Goal: Use online tool/utility: Utilize a website feature to perform a specific function

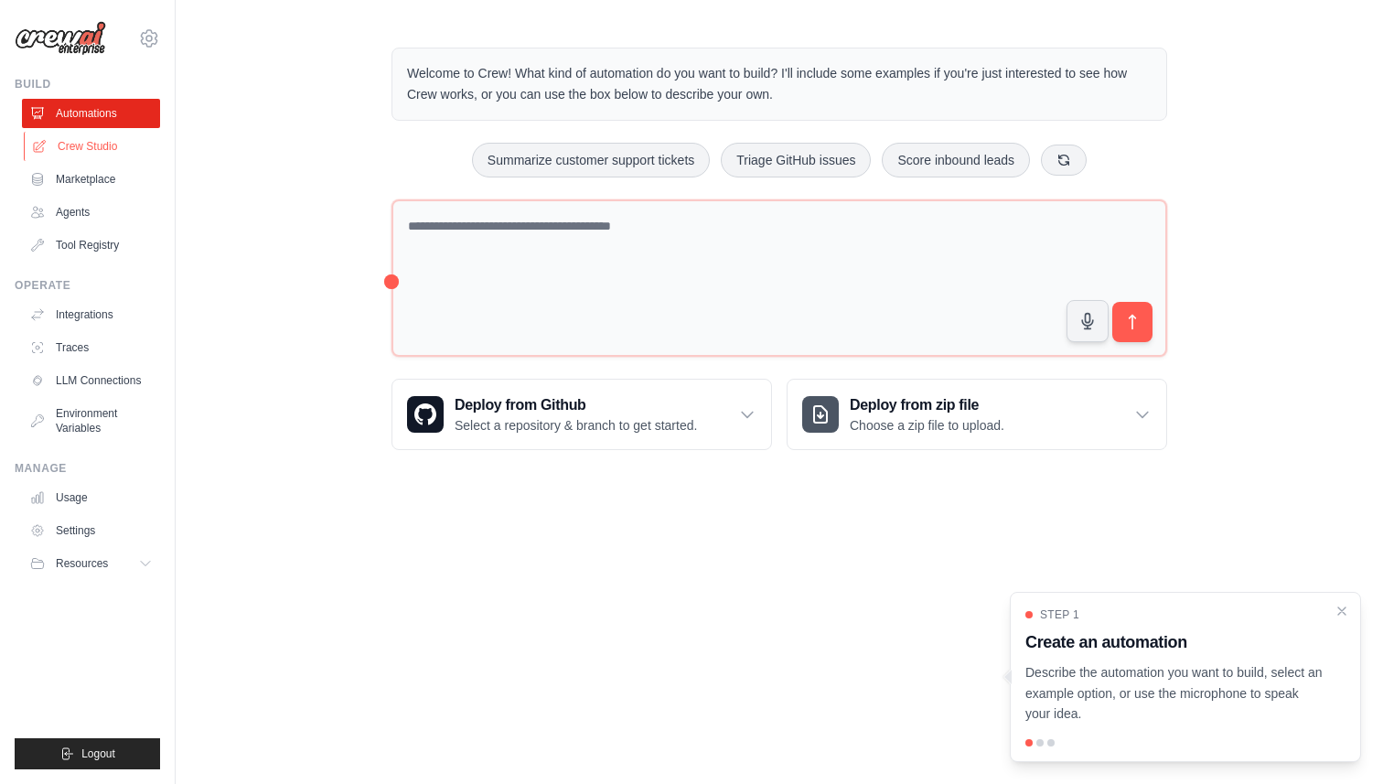
click at [92, 155] on link "Crew Studio" at bounding box center [93, 146] width 138 height 29
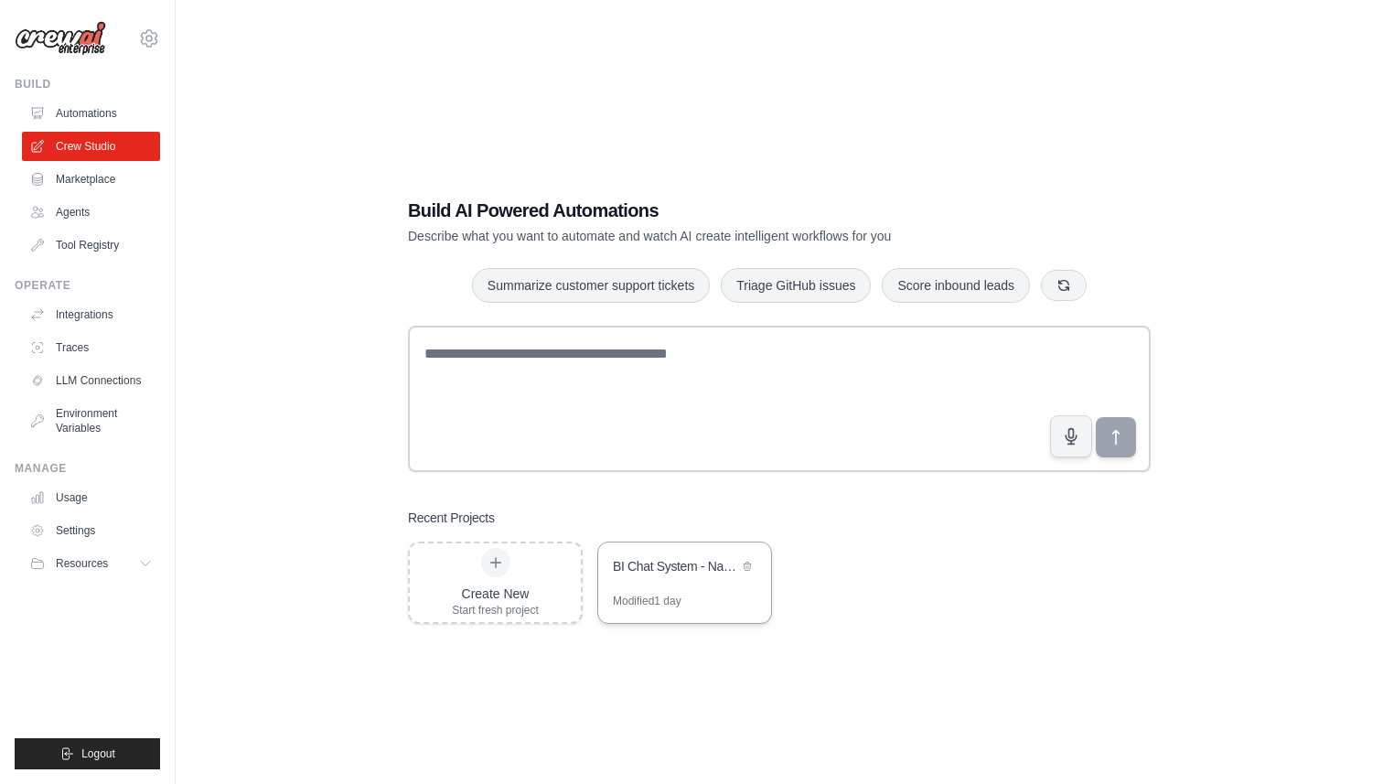
click at [628, 599] on div "Modified 1 day" at bounding box center [647, 601] width 69 height 15
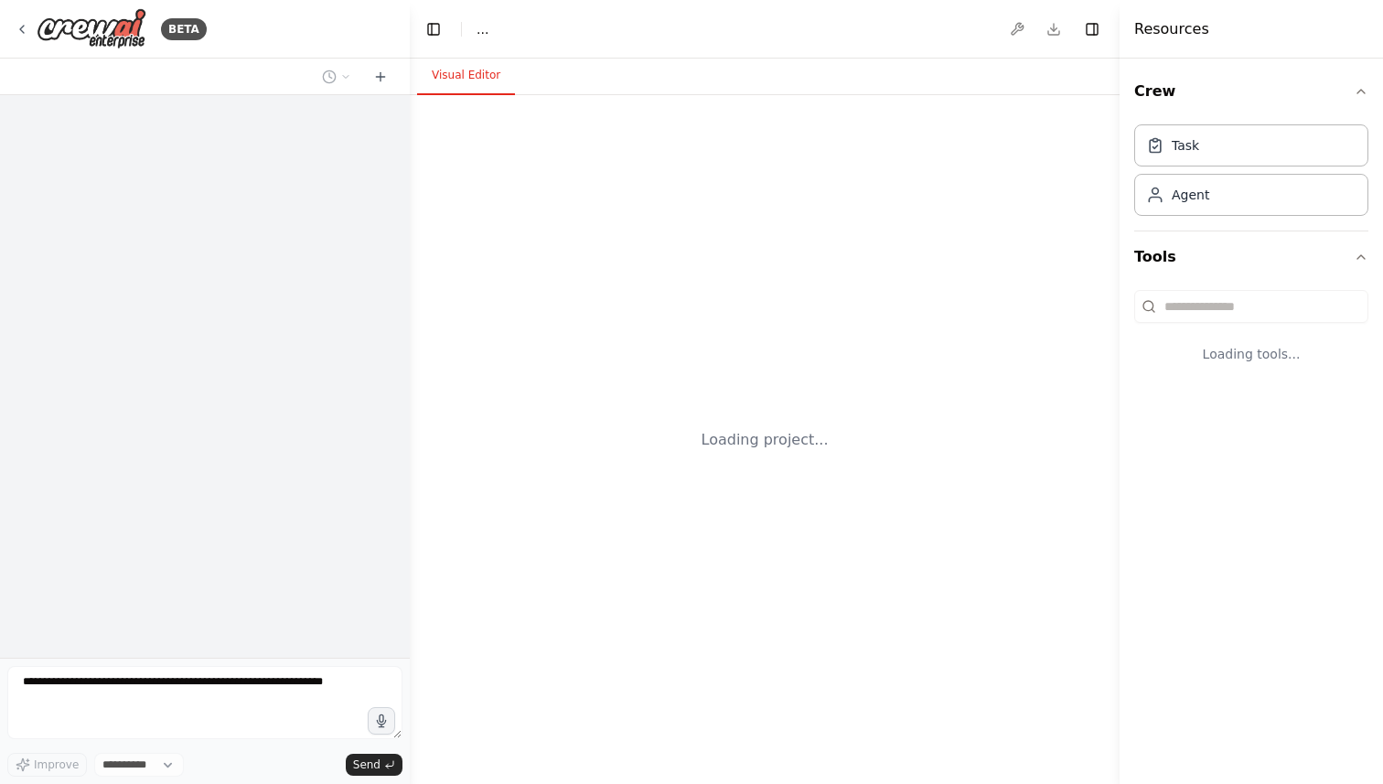
select select "****"
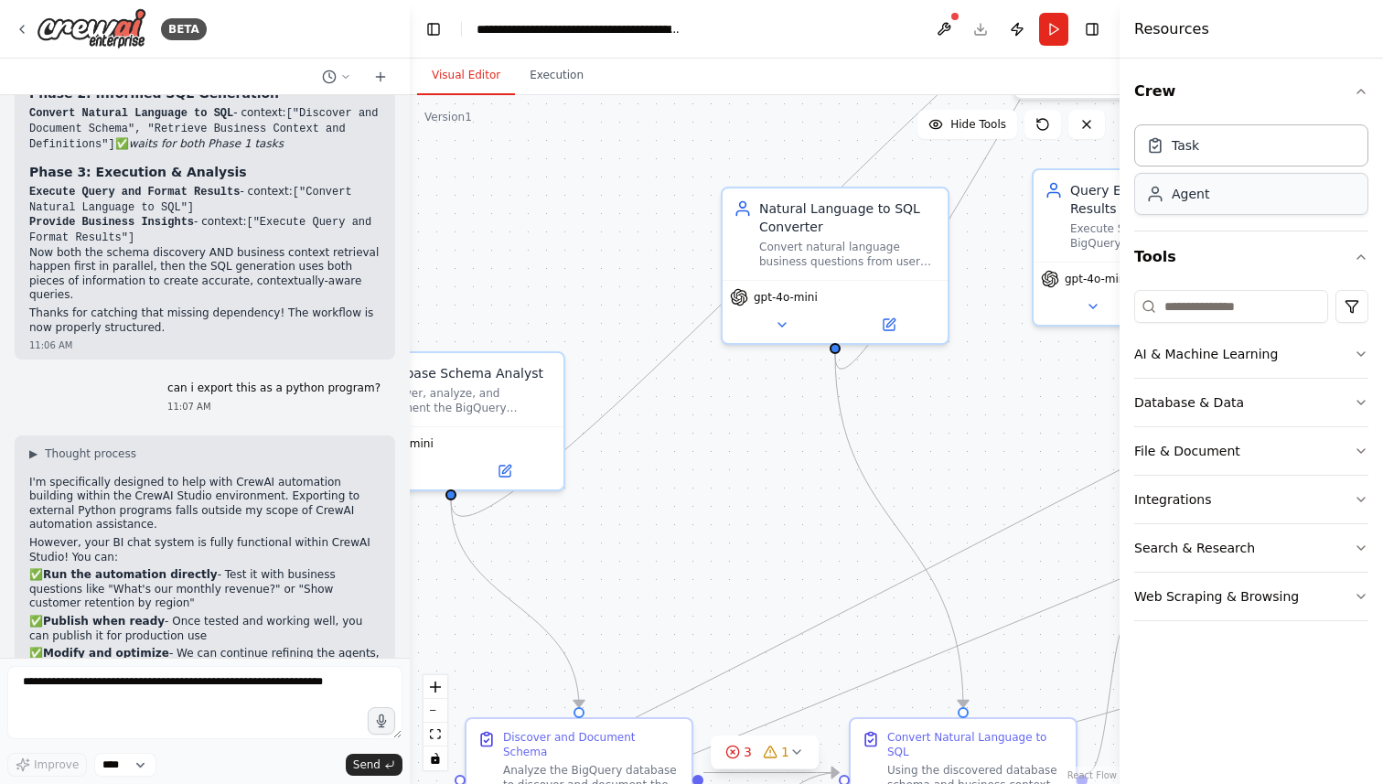
scroll to position [5575, 0]
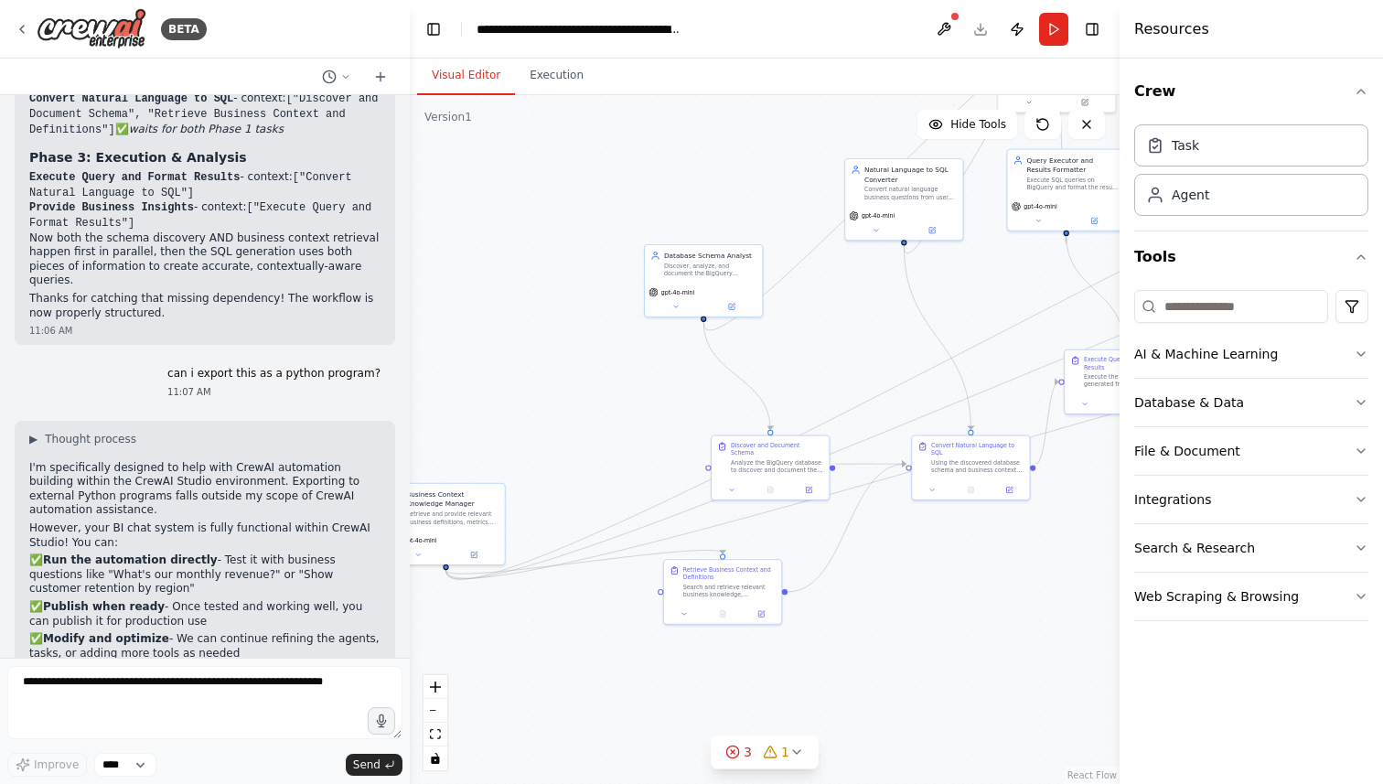
drag, startPoint x: 652, startPoint y: 525, endPoint x: 810, endPoint y: 335, distance: 246.9
click at [810, 335] on div ".deletable-edge-delete-btn { width: 20px; height: 20px; border: 0px solid #ffff…" at bounding box center [765, 439] width 710 height 689
drag, startPoint x: 454, startPoint y: 517, endPoint x: 566, endPoint y: 430, distance: 142.2
click at [566, 430] on div "Retrieve and provide relevant business definitions, metrics calculations, domai…" at bounding box center [567, 431] width 92 height 16
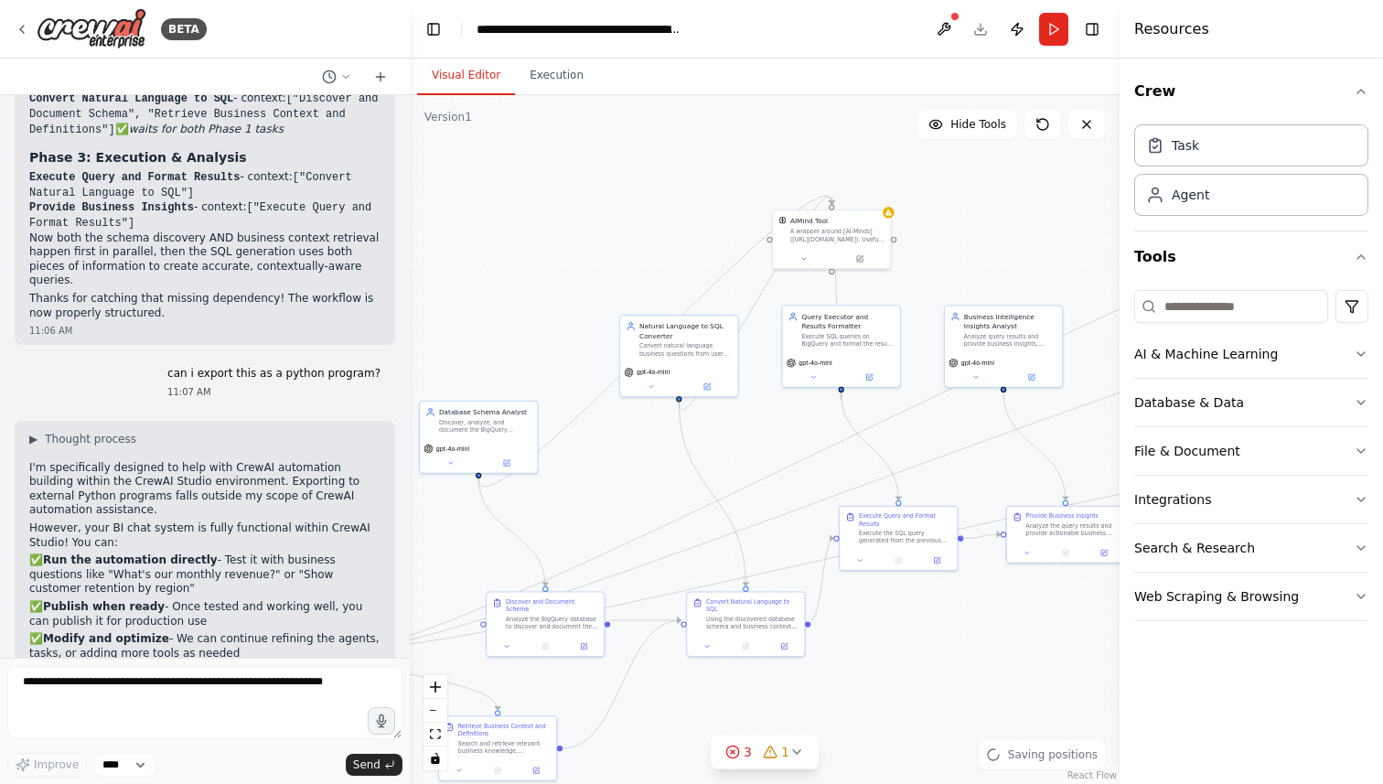
drag, startPoint x: 668, startPoint y: 415, endPoint x: 428, endPoint y: 582, distance: 291.9
click at [428, 582] on div ".deletable-edge-delete-btn { width: 20px; height: 20px; border: 0px solid #ffff…" at bounding box center [765, 439] width 710 height 689
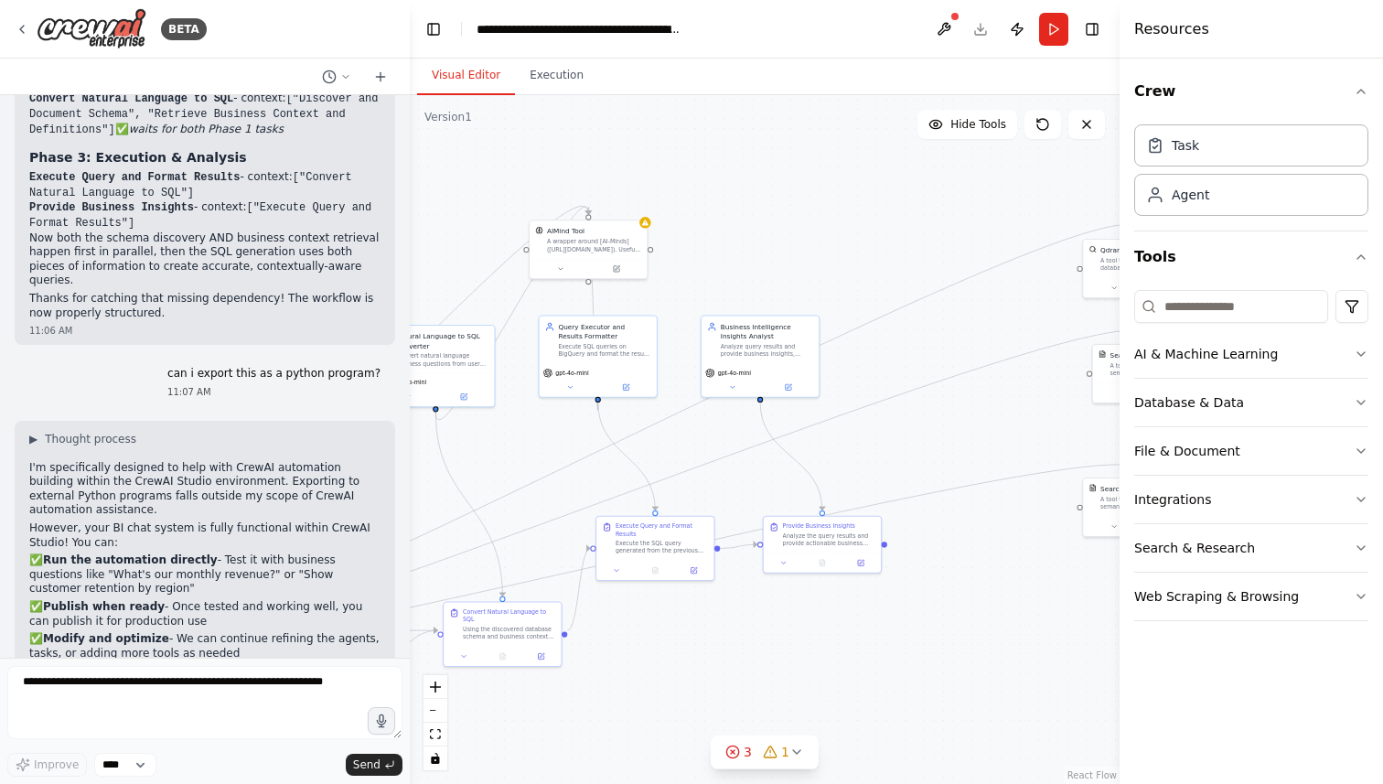
drag, startPoint x: 612, startPoint y: 510, endPoint x: 376, endPoint y: 513, distance: 236.1
click at [376, 513] on div "BETA Hello! I'm the CrewAI assistant. What kind of automation do you want to bu…" at bounding box center [691, 392] width 1383 height 784
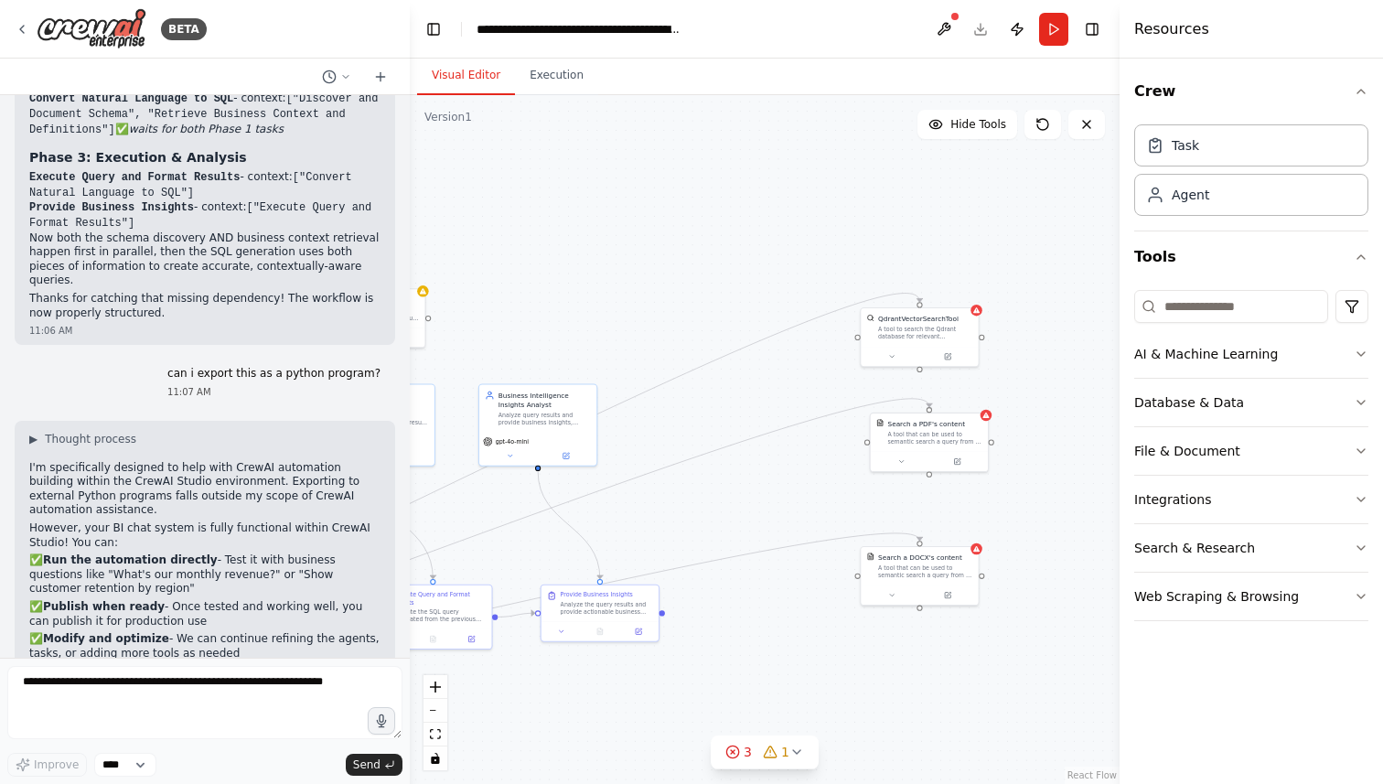
drag, startPoint x: 947, startPoint y: 482, endPoint x: 695, endPoint y: 552, distance: 261.0
click at [695, 552] on div ".deletable-edge-delete-btn { width: 20px; height: 20px; border: 0px solid #ffff…" at bounding box center [765, 439] width 710 height 689
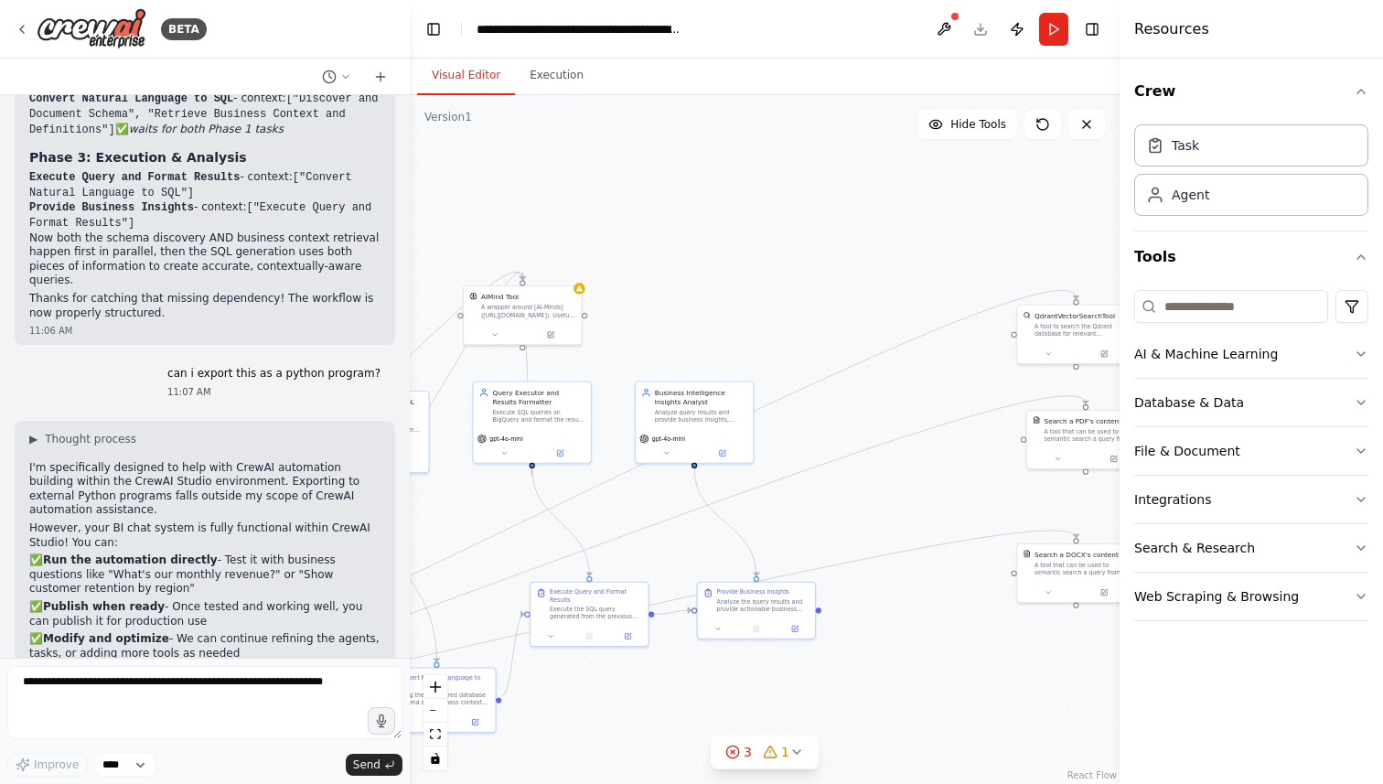
drag, startPoint x: 738, startPoint y: 221, endPoint x: 942, endPoint y: 215, distance: 204.1
click at [942, 214] on div ".deletable-edge-delete-btn { width: 20px; height: 20px; border: 0px solid #ffff…" at bounding box center [765, 439] width 710 height 689
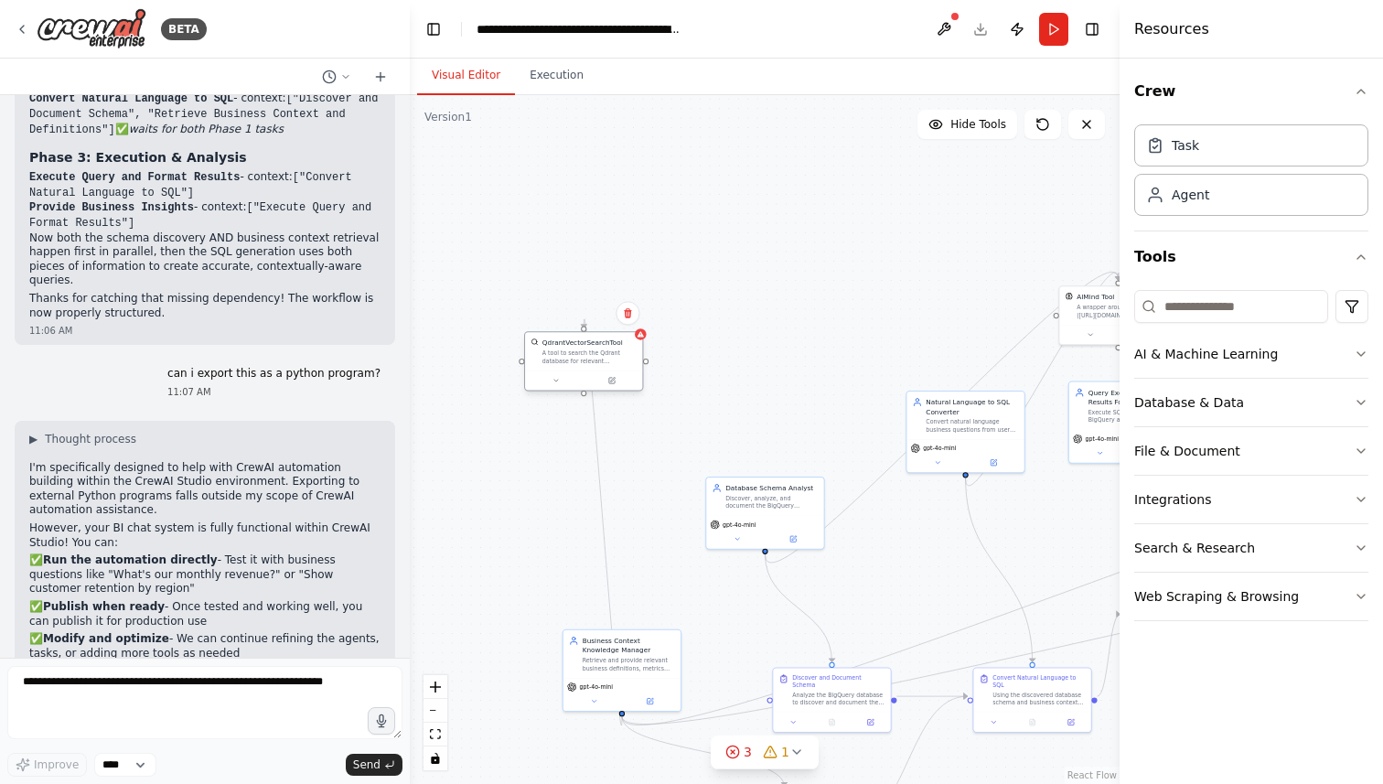
drag, startPoint x: 1054, startPoint y: 330, endPoint x: 544, endPoint y: 366, distance: 510.8
click at [544, 365] on div "A tool to search the Qdrant database for relevant information on internal docum…" at bounding box center [590, 357] width 94 height 16
drag, startPoint x: 799, startPoint y: 403, endPoint x: 510, endPoint y: 387, distance: 288.7
click at [515, 387] on div ".deletable-edge-delete-btn { width: 20px; height: 20px; border: 0px solid #ffff…" at bounding box center [765, 439] width 710 height 689
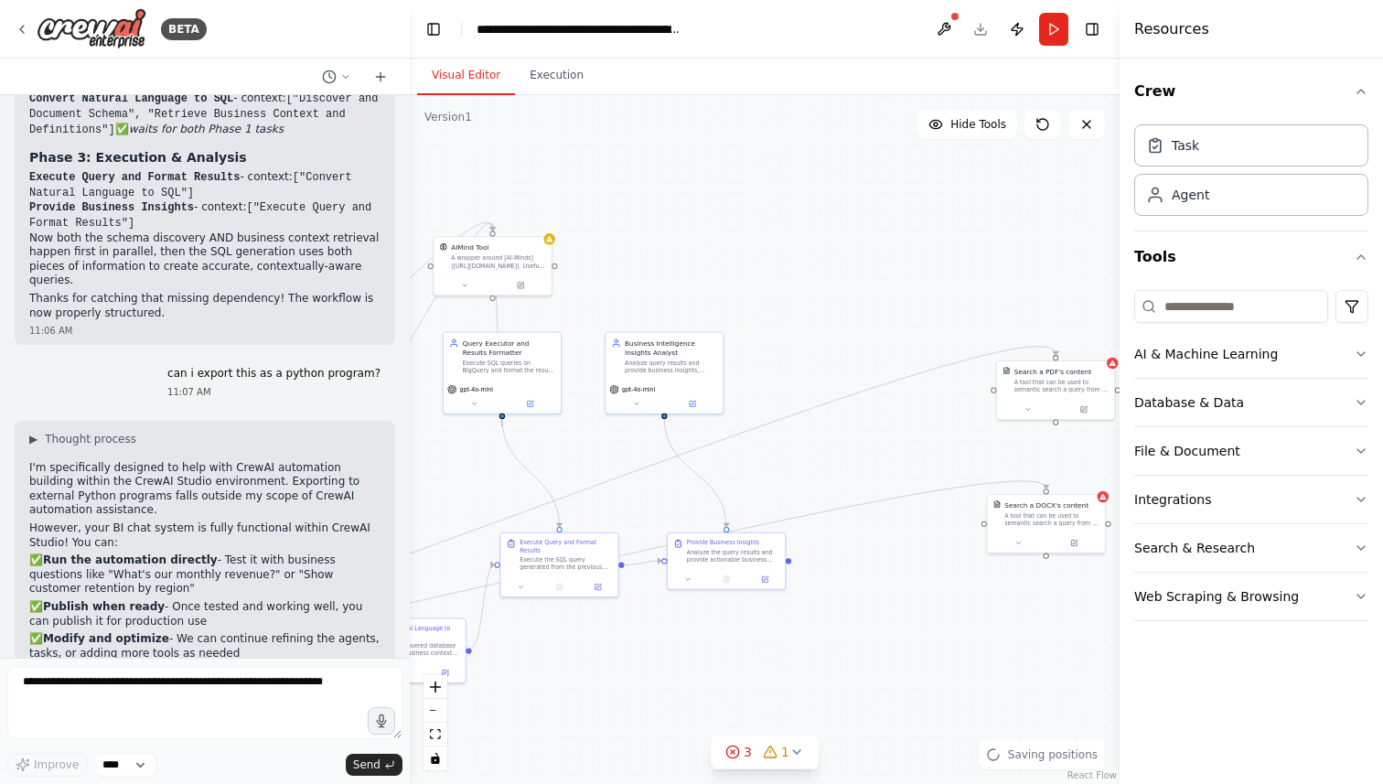
drag, startPoint x: 893, startPoint y: 490, endPoint x: 546, endPoint y: 455, distance: 348.6
click at [546, 455] on div ".deletable-edge-delete-btn { width: 20px; height: 20px; border: 0px solid #ffff…" at bounding box center [765, 439] width 710 height 689
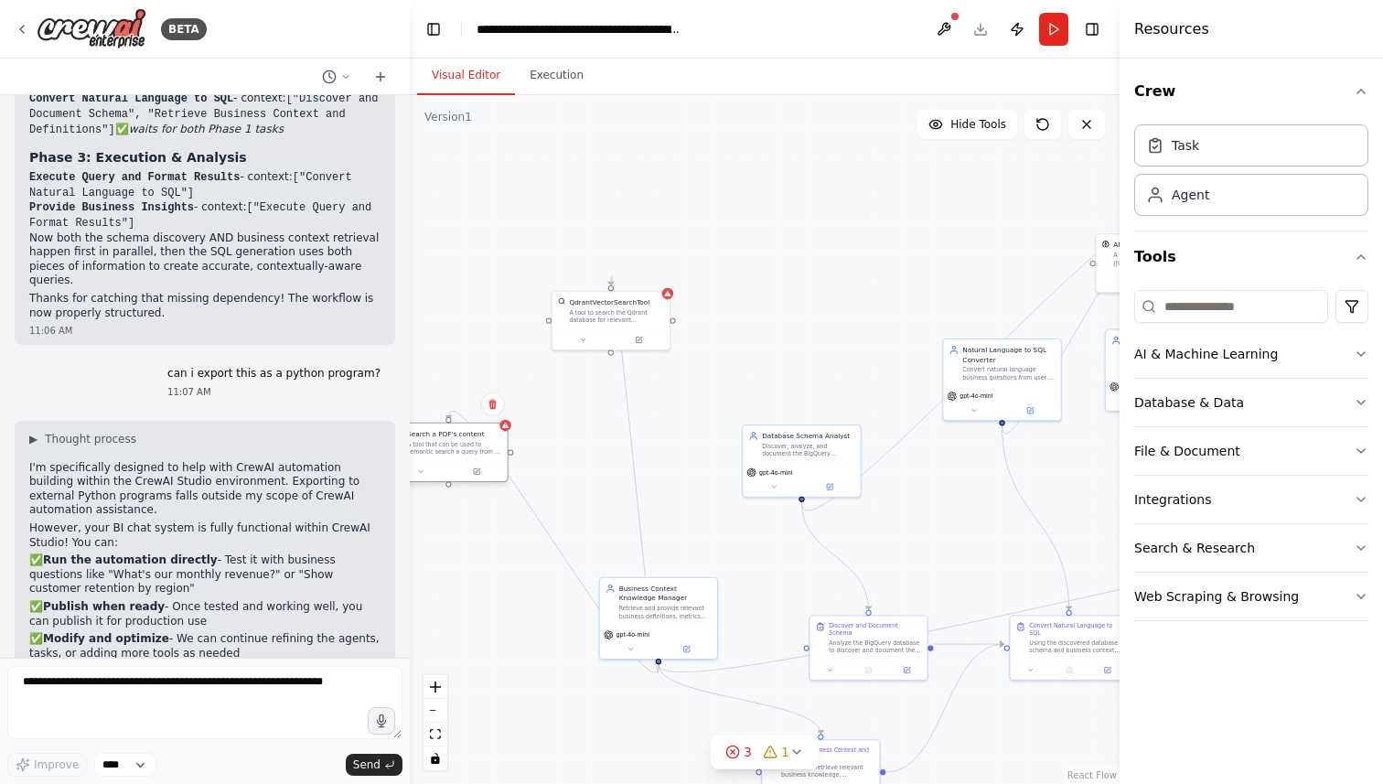
drag, startPoint x: 1037, startPoint y: 384, endPoint x: 435, endPoint y: 446, distance: 606.0
click at [435, 446] on div "A tool that can be used to semantic search a query from a PDF's content." at bounding box center [454, 449] width 94 height 16
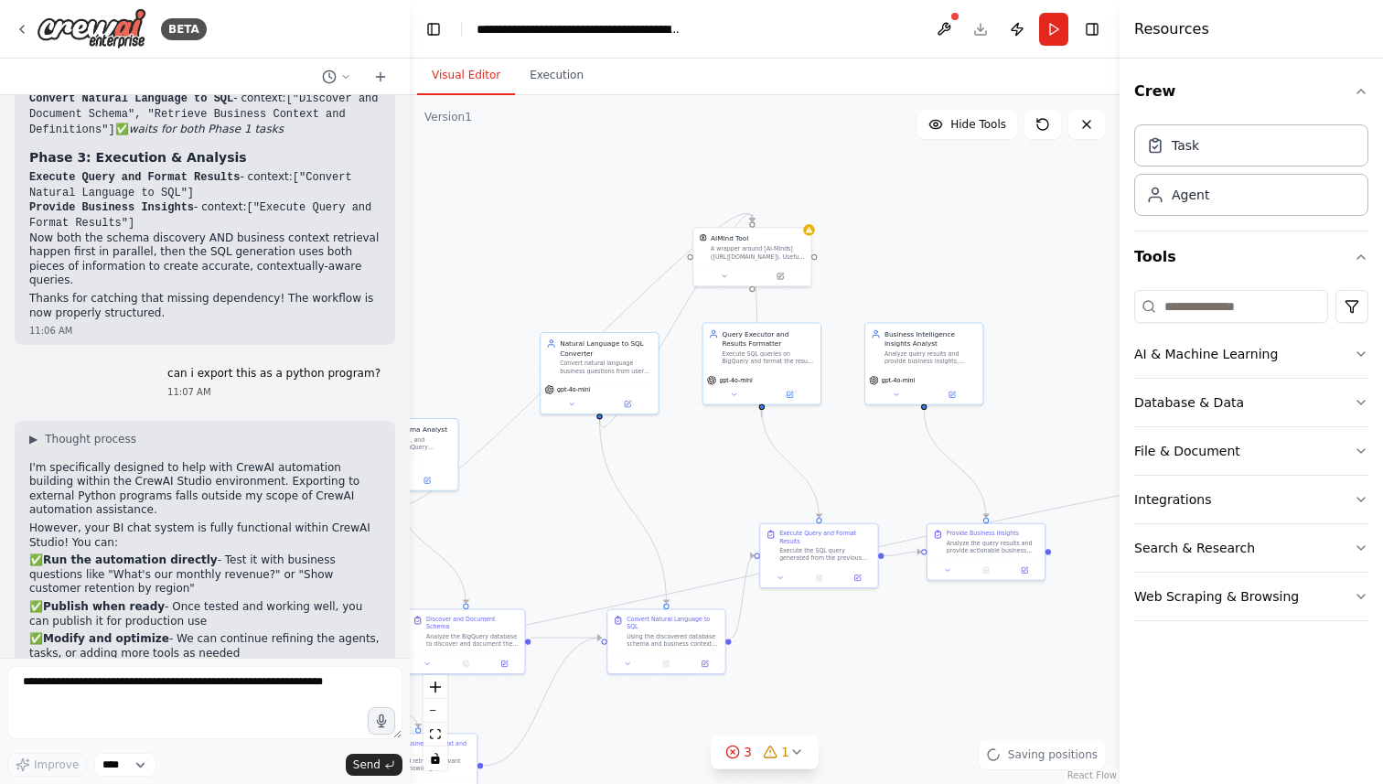
drag, startPoint x: 954, startPoint y: 525, endPoint x: 403, endPoint y: 522, distance: 550.8
click at [403, 522] on div "BETA Hello! I'm the CrewAI assistant. What kind of automation do you want to bu…" at bounding box center [691, 392] width 1383 height 784
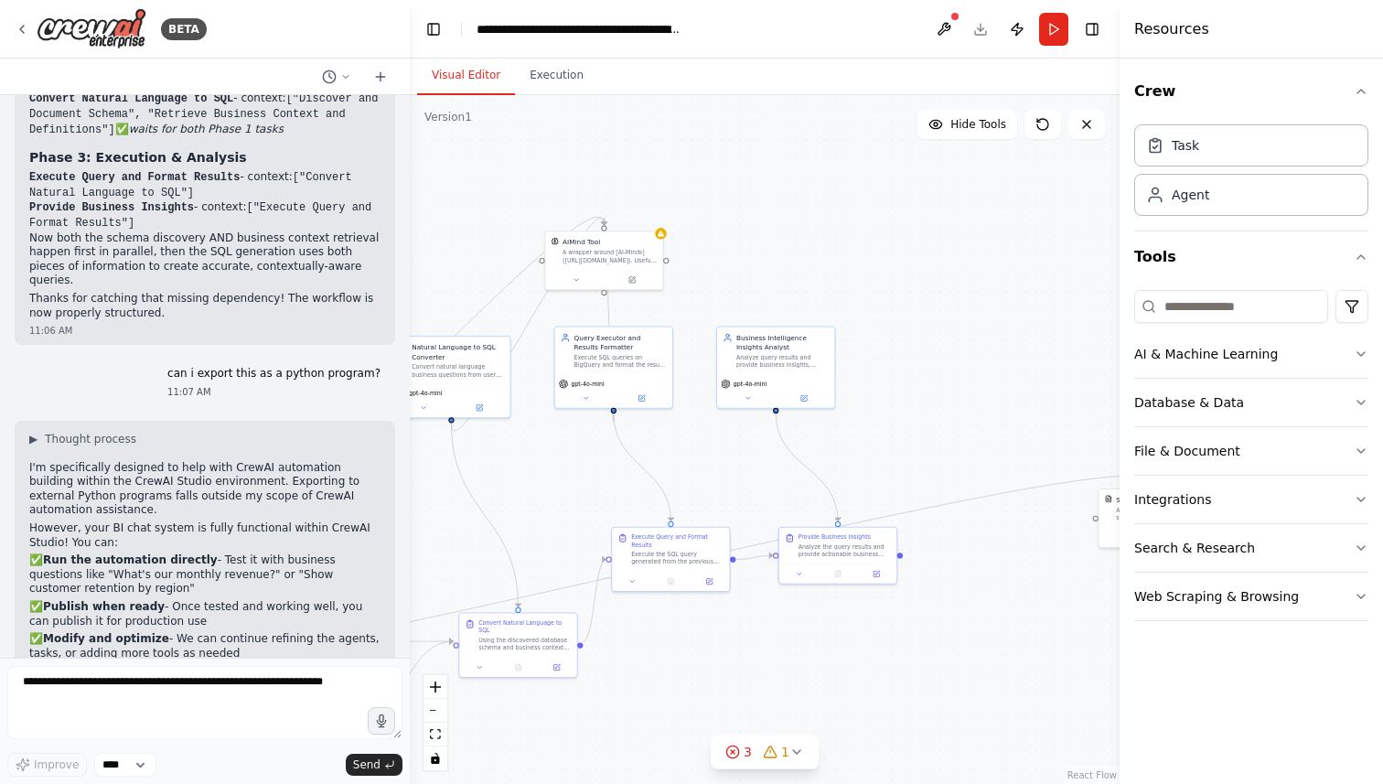
drag, startPoint x: 942, startPoint y: 452, endPoint x: 690, endPoint y: 450, distance: 252.5
click at [690, 450] on div ".deletable-edge-delete-btn { width: 20px; height: 20px; border: 0px solid #ffff…" at bounding box center [765, 439] width 710 height 689
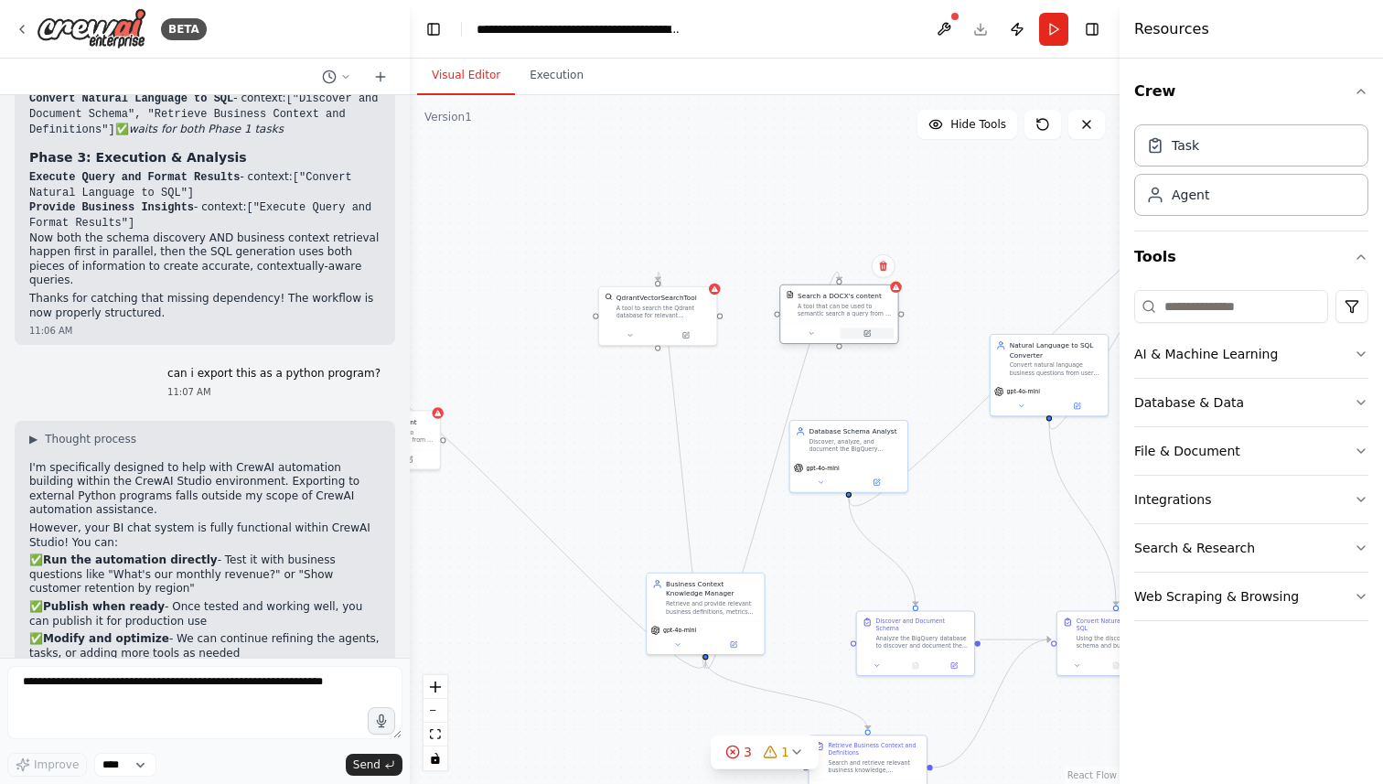
drag, startPoint x: 983, startPoint y: 536, endPoint x: 831, endPoint y: 333, distance: 253.6
click at [830, 333] on div at bounding box center [839, 334] width 110 height 12
drag, startPoint x: 647, startPoint y: 308, endPoint x: 538, endPoint y: 309, distance: 108.9
click at [537, 309] on div "A tool to search the Qdrant database for relevant information on internal docum…" at bounding box center [549, 311] width 94 height 16
drag, startPoint x: 828, startPoint y: 313, endPoint x: 739, endPoint y: 313, distance: 88.7
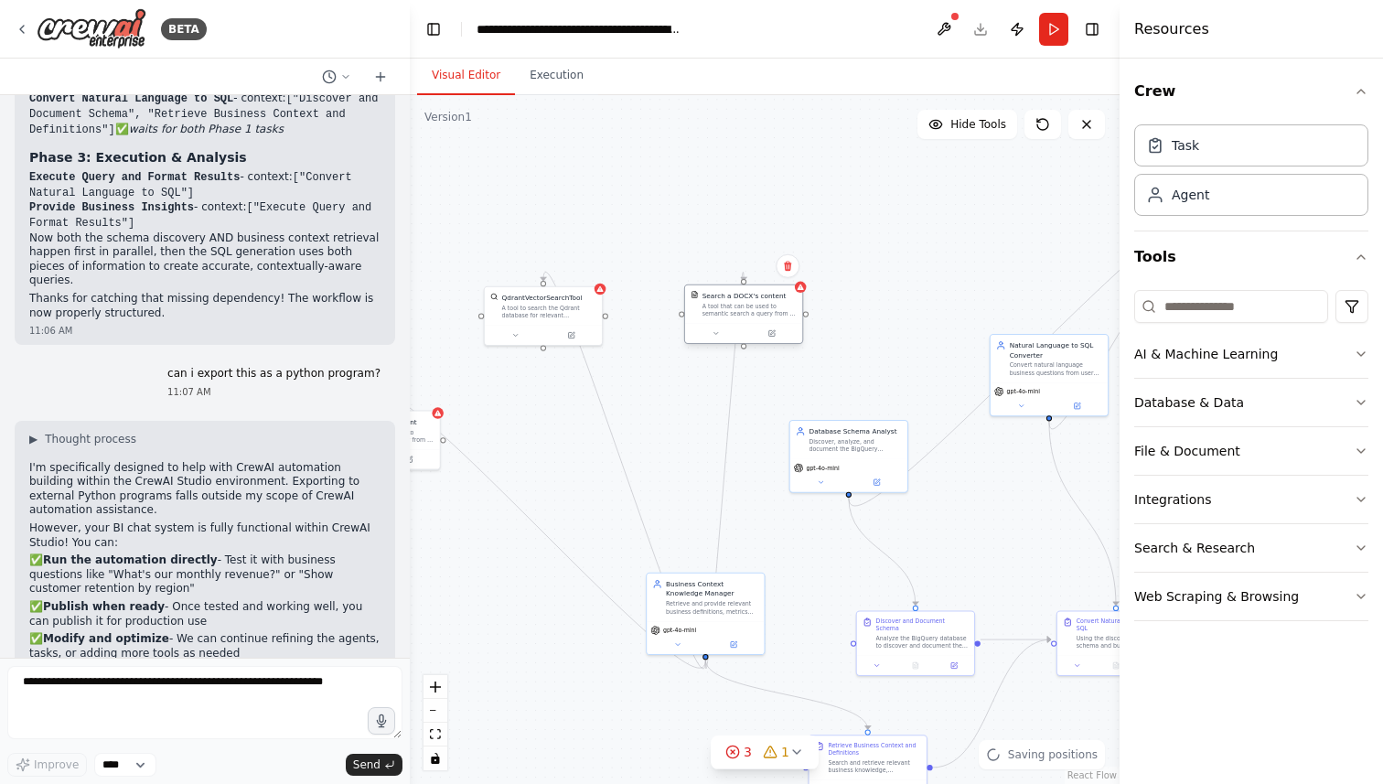
click at [739, 313] on div "A tool that can be used to semantic search a query from a DOCX's content." at bounding box center [750, 311] width 94 height 16
drag, startPoint x: 539, startPoint y: 311, endPoint x: 517, endPoint y: 357, distance: 50.7
click at [517, 356] on div "A tool to search the Qdrant database for relevant information on internal docum…" at bounding box center [530, 348] width 94 height 16
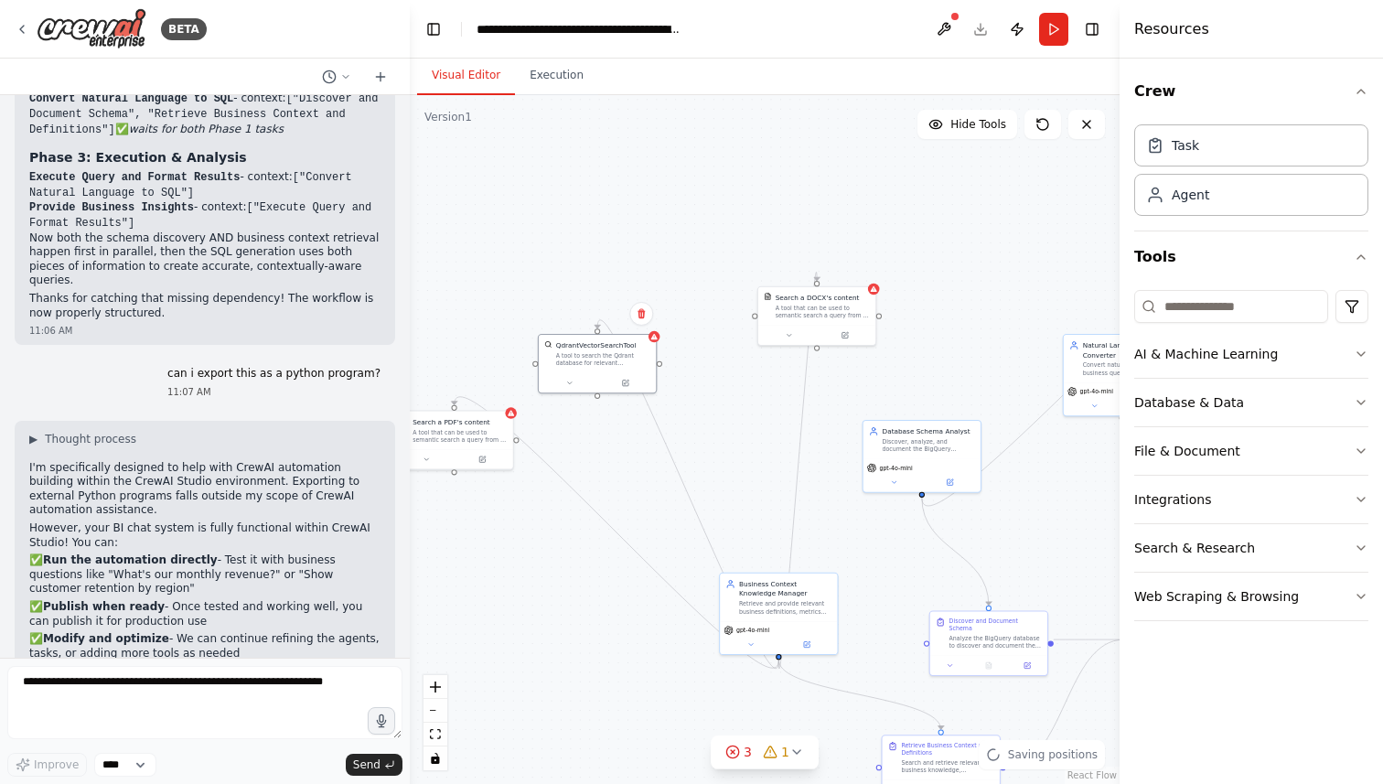
drag, startPoint x: 470, startPoint y: 539, endPoint x: 553, endPoint y: 539, distance: 82.3
click at [553, 539] on div ".deletable-edge-delete-btn { width: 20px; height: 20px; border: 0px solid #ffff…" at bounding box center [765, 439] width 710 height 689
drag, startPoint x: 453, startPoint y: 437, endPoint x: 471, endPoint y: 639, distance: 203.0
click at [471, 639] on div "A tool that can be used to semantic search a query from a PDF's content." at bounding box center [489, 635] width 94 height 16
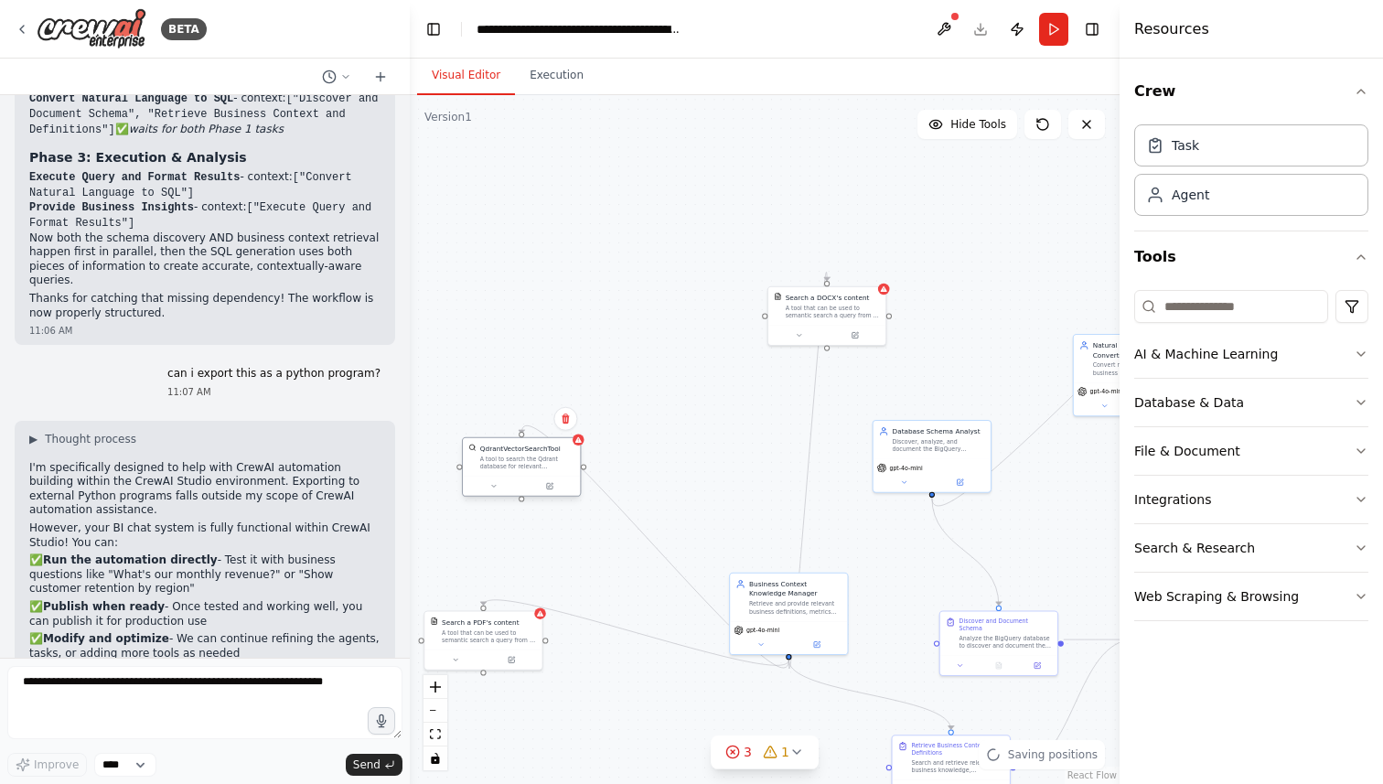
drag, startPoint x: 606, startPoint y: 365, endPoint x: 520, endPoint y: 476, distance: 140.2
click at [520, 476] on div "QdrantVectorSearchTool A tool to search the Qdrant database for relevant inform…" at bounding box center [521, 457] width 117 height 38
drag, startPoint x: 831, startPoint y: 312, endPoint x: 691, endPoint y: 378, distance: 154.7
click at [691, 378] on div "A tool that can be used to semantic search a query from a DOCX's content." at bounding box center [689, 378] width 94 height 16
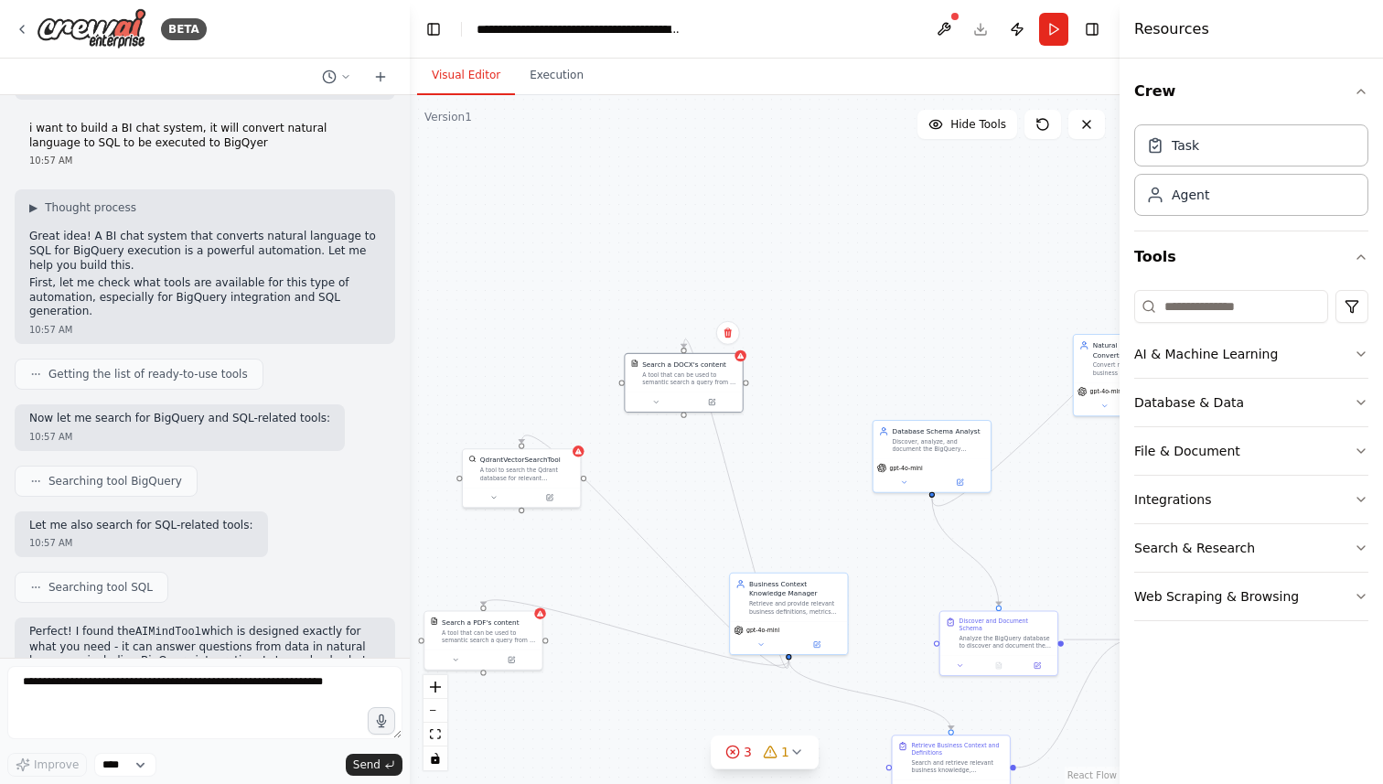
scroll to position [0, 0]
